Goal: Submit feedback/report problem

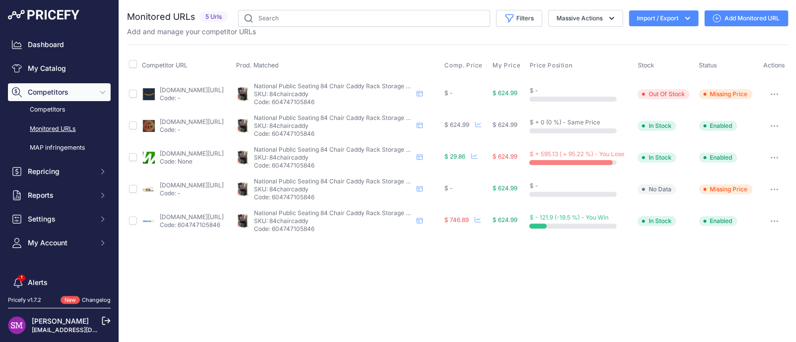
click at [190, 153] on link "webstaurantstore.com/national-public-seating-84-folding-chair-dolly/38684.html" at bounding box center [192, 153] width 64 height 7
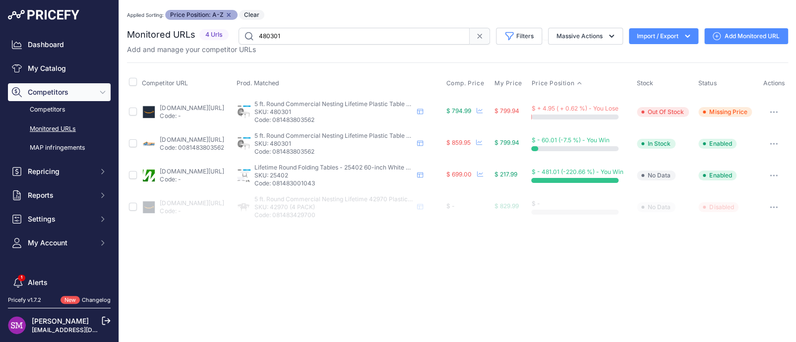
click at [774, 206] on icon "button" at bounding box center [774, 207] width 8 height 2
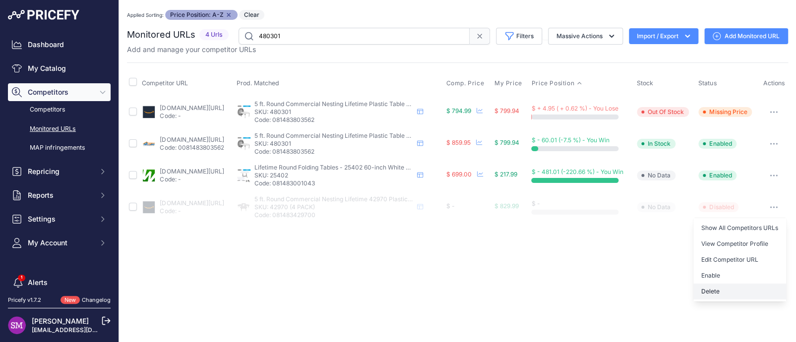
click at [713, 295] on button "Delete" at bounding box center [740, 292] width 93 height 16
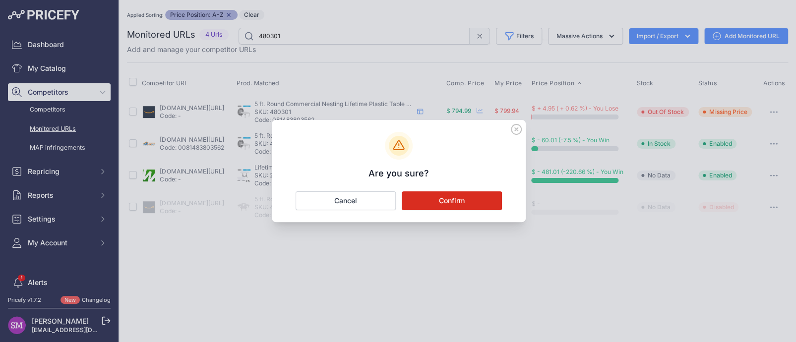
click at [447, 200] on button "Confirm" at bounding box center [452, 201] width 100 height 19
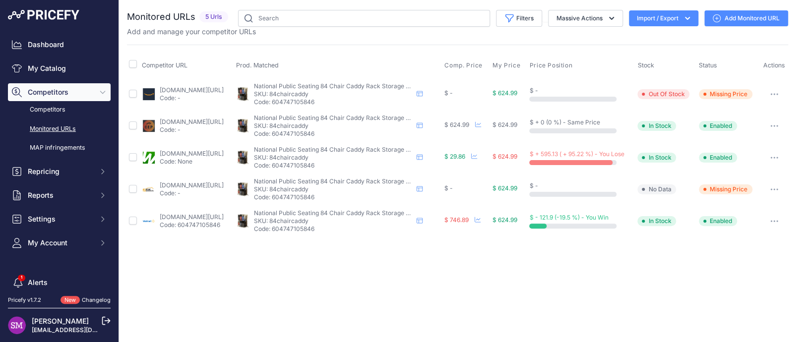
click at [770, 156] on button "button" at bounding box center [775, 158] width 20 height 14
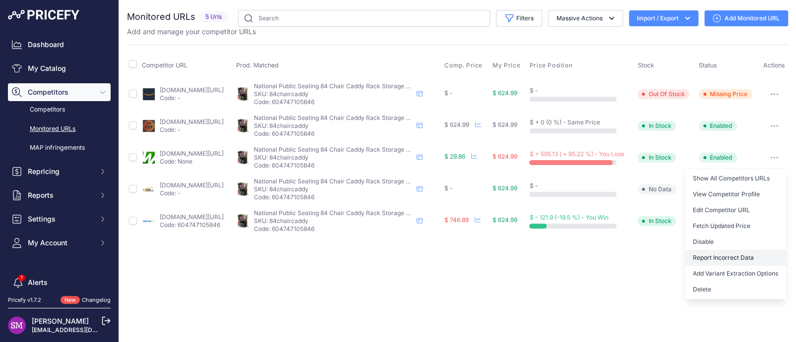
click at [725, 255] on button "Report Incorrect Data" at bounding box center [735, 258] width 101 height 16
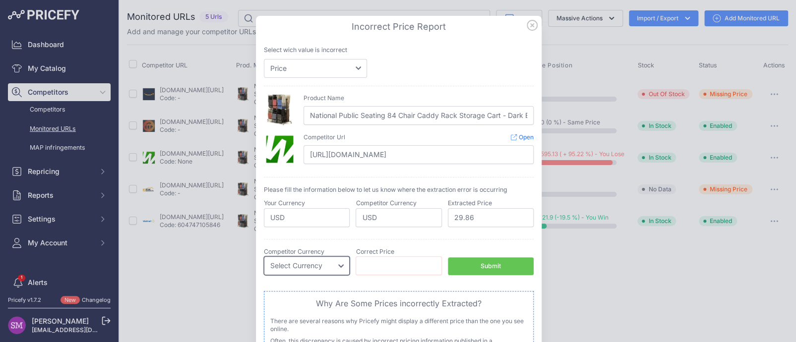
click at [320, 269] on select "Select Currency EUR CAD CNY JPY PLN" at bounding box center [307, 266] width 86 height 19
select select "USD"
click at [264, 257] on select "Select Currency EUR CAD CNY JPY PLN" at bounding box center [307, 266] width 86 height 19
click at [367, 269] on input "number" at bounding box center [399, 266] width 86 height 19
type input "462.84"
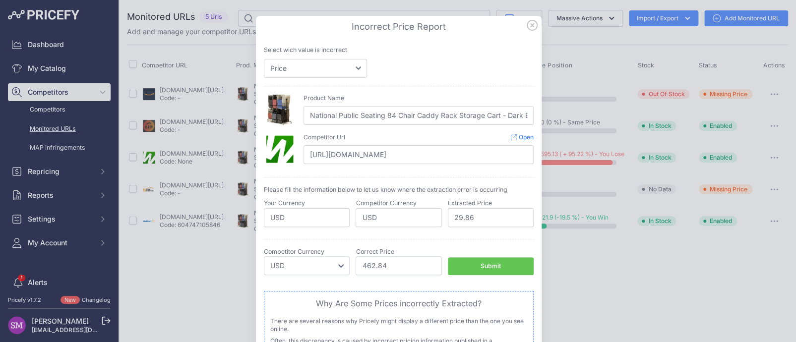
click at [472, 267] on button "Submit" at bounding box center [491, 267] width 86 height 18
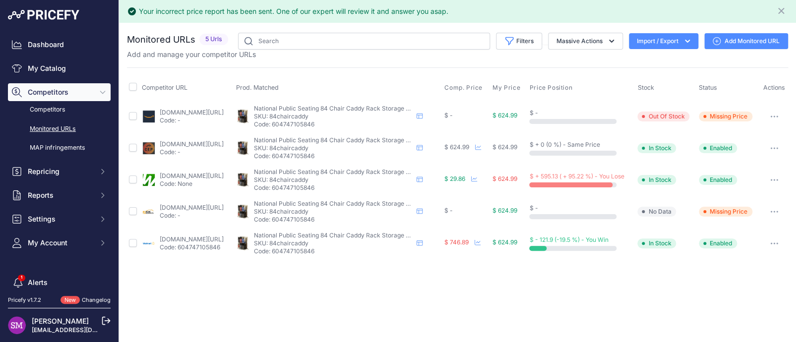
click at [776, 213] on button "button" at bounding box center [775, 212] width 20 height 14
